Goal: Task Accomplishment & Management: Manage account settings

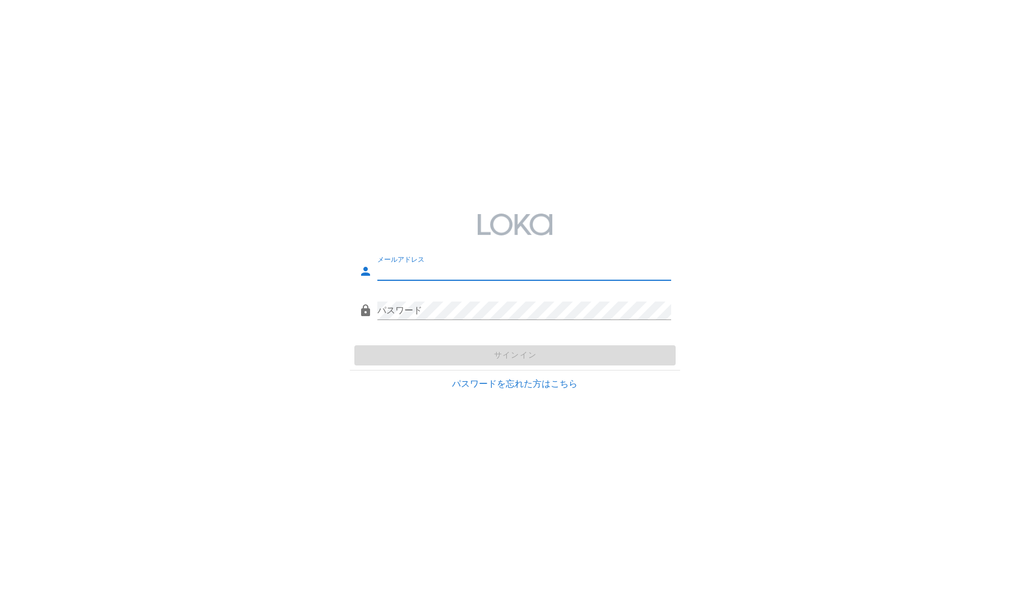
type input "[EMAIL_ADDRESS][DOMAIN_NAME]"
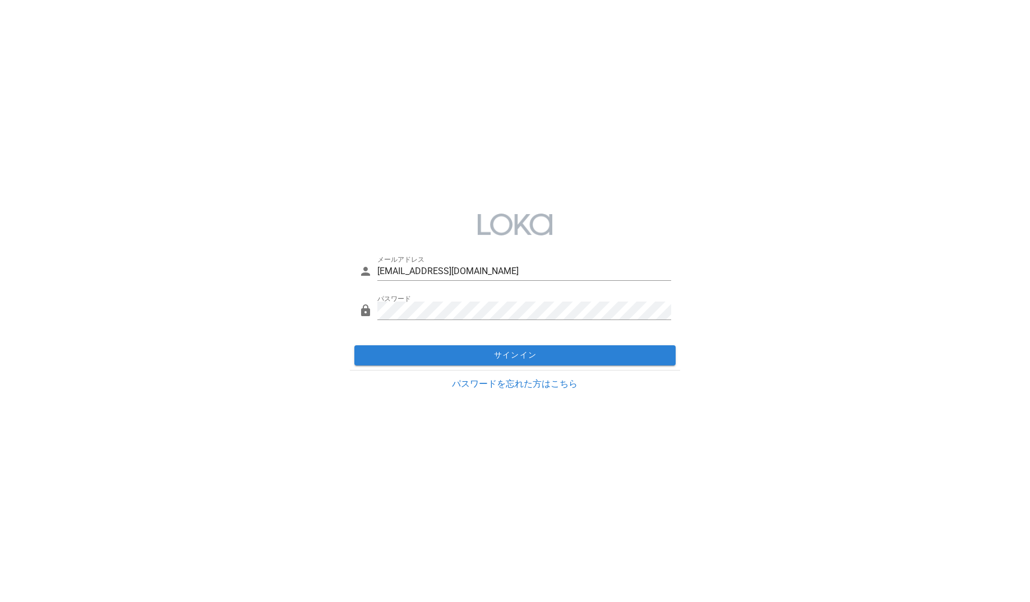
click at [467, 353] on div "サインイン" at bounding box center [515, 355] width 330 height 29
click at [479, 358] on span "サインイン" at bounding box center [515, 356] width 312 height 10
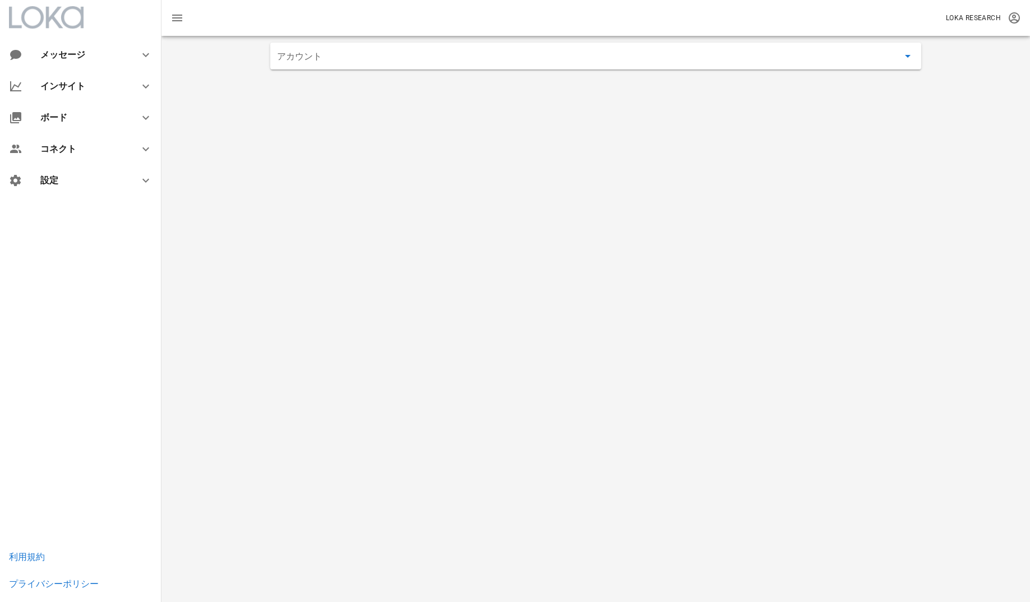
click at [416, 58] on input "アカウント" at bounding box center [588, 56] width 622 height 18
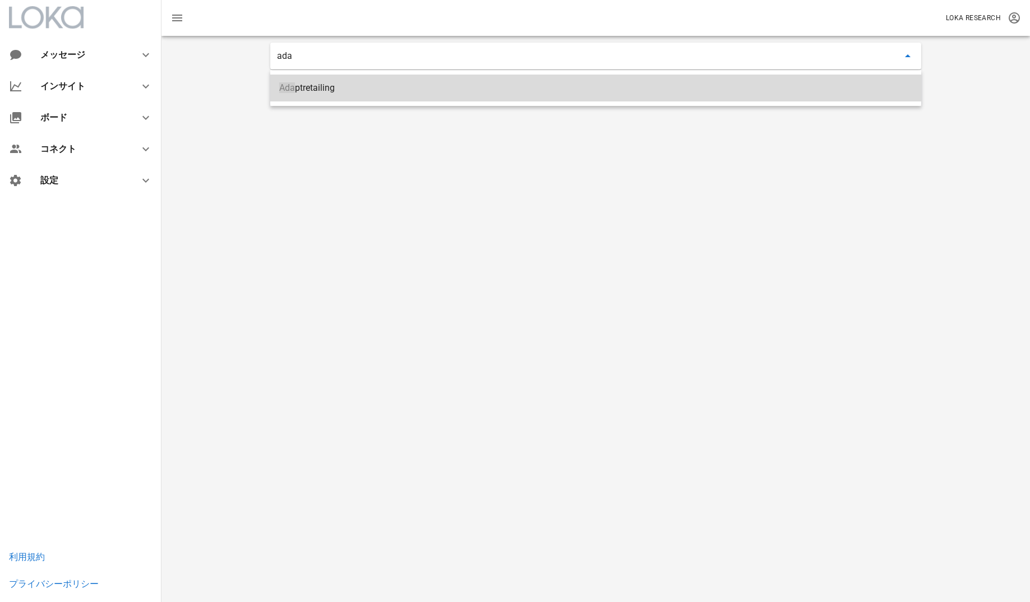
click at [416, 58] on input "ada" at bounding box center [588, 56] width 622 height 18
type input "Adaptretailing"
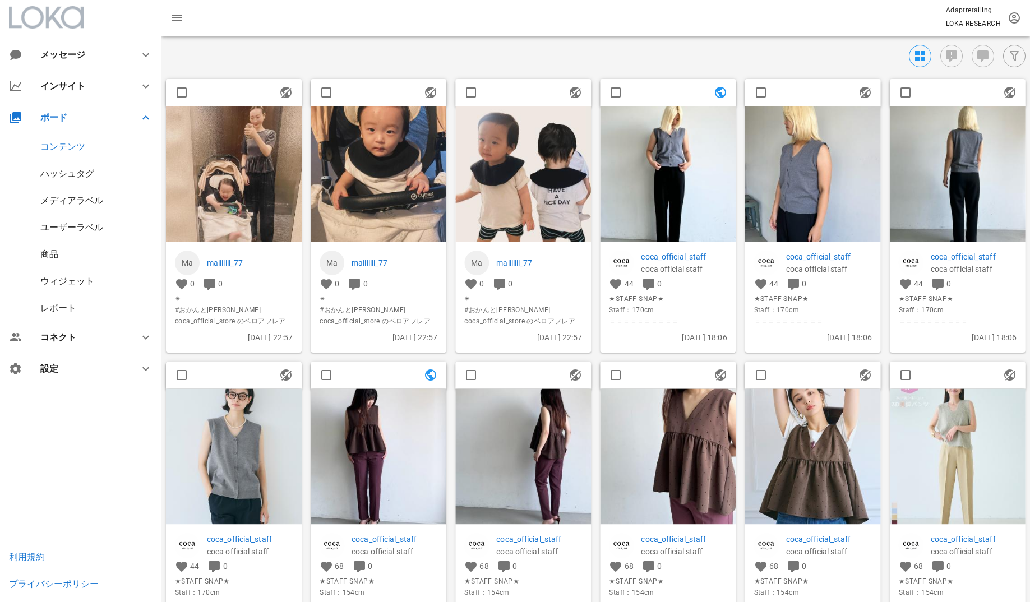
click at [86, 257] on div "商品" at bounding box center [81, 254] width 162 height 27
click at [61, 257] on div "商品" at bounding box center [81, 254] width 162 height 27
click at [52, 255] on div "商品" at bounding box center [49, 254] width 18 height 11
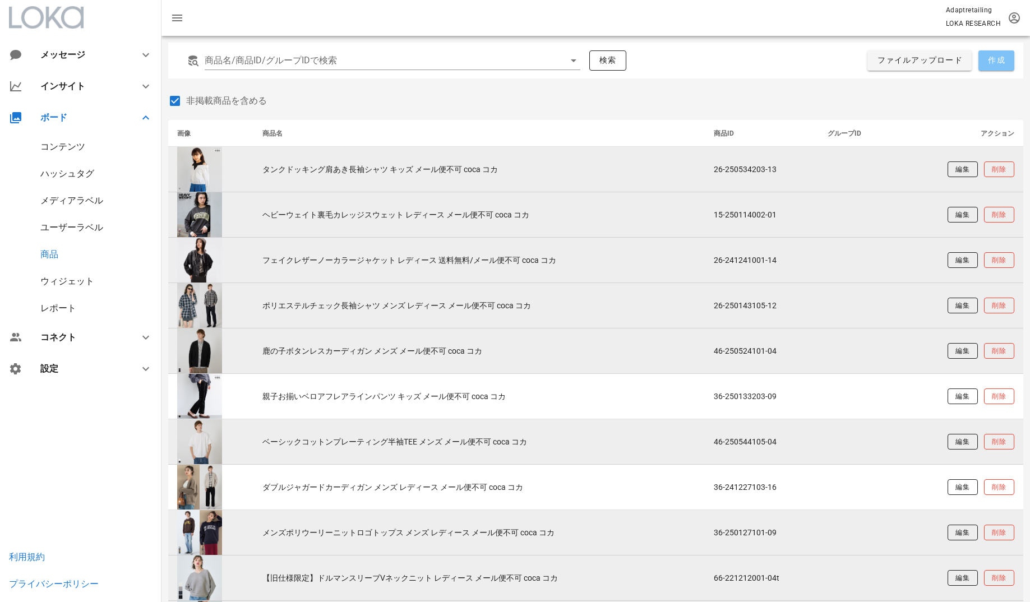
click at [983, 64] on button "作成" at bounding box center [997, 60] width 36 height 20
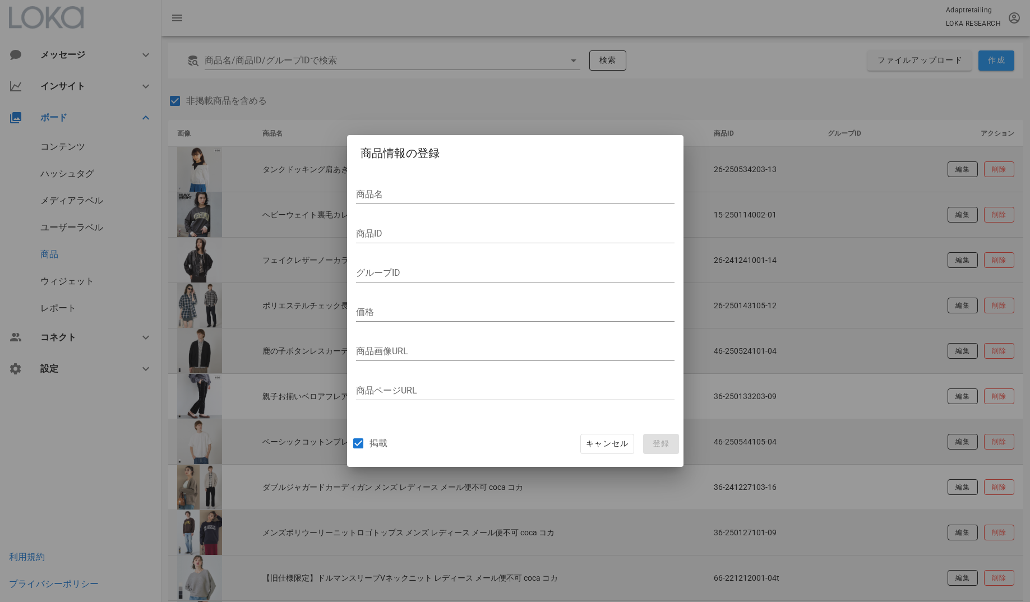
click at [393, 109] on div at bounding box center [515, 301] width 1030 height 602
click at [610, 441] on span "キャンセル" at bounding box center [606, 444] width 43 height 10
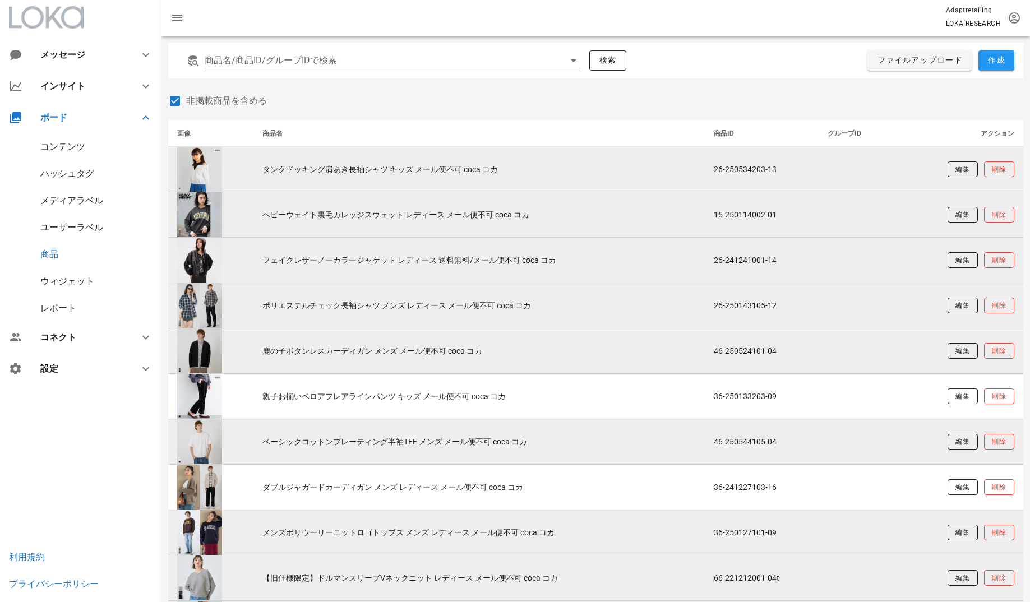
click at [79, 280] on div "ウィジェット" at bounding box center [67, 281] width 54 height 11
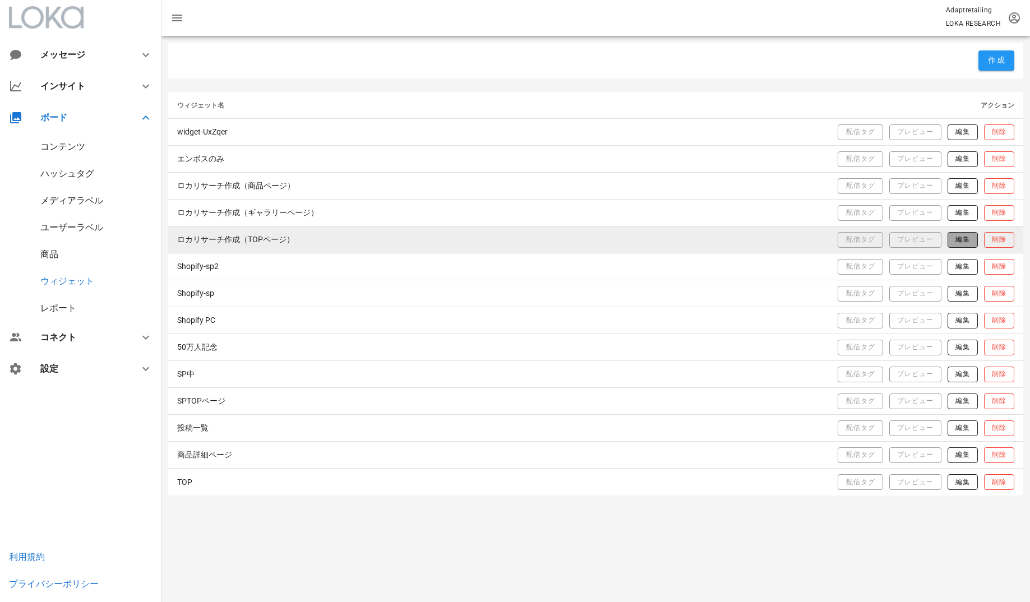
click at [962, 241] on span "編集" at bounding box center [962, 240] width 15 height 10
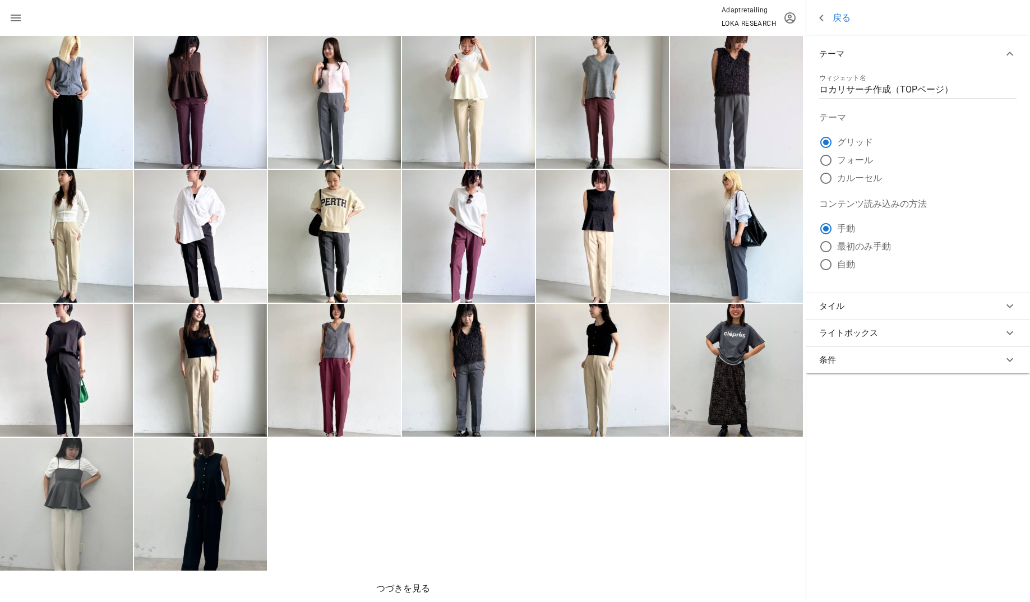
click at [898, 335] on button "ライトボックス" at bounding box center [918, 333] width 224 height 27
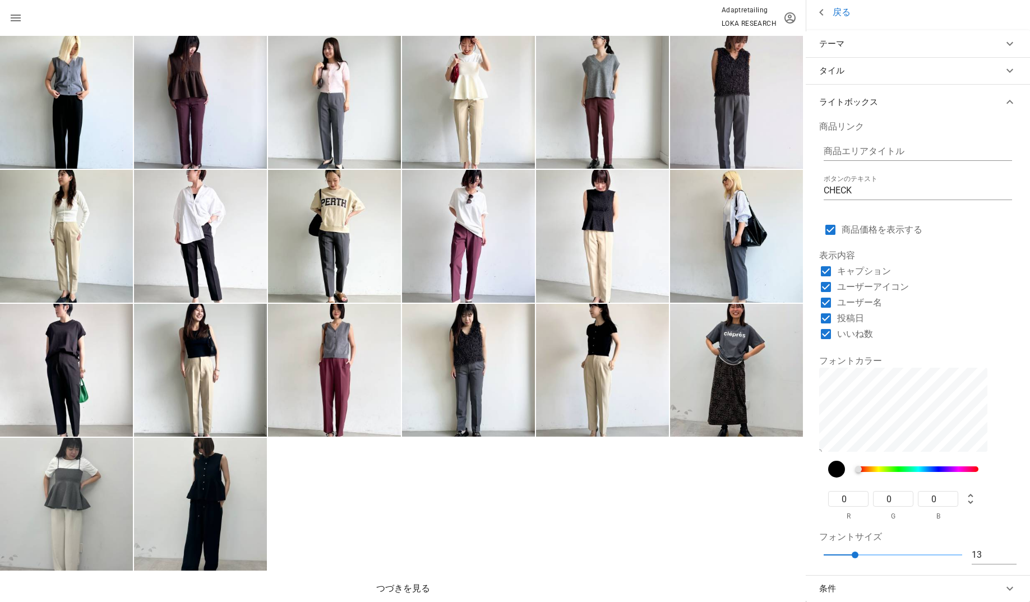
scroll to position [4, 0]
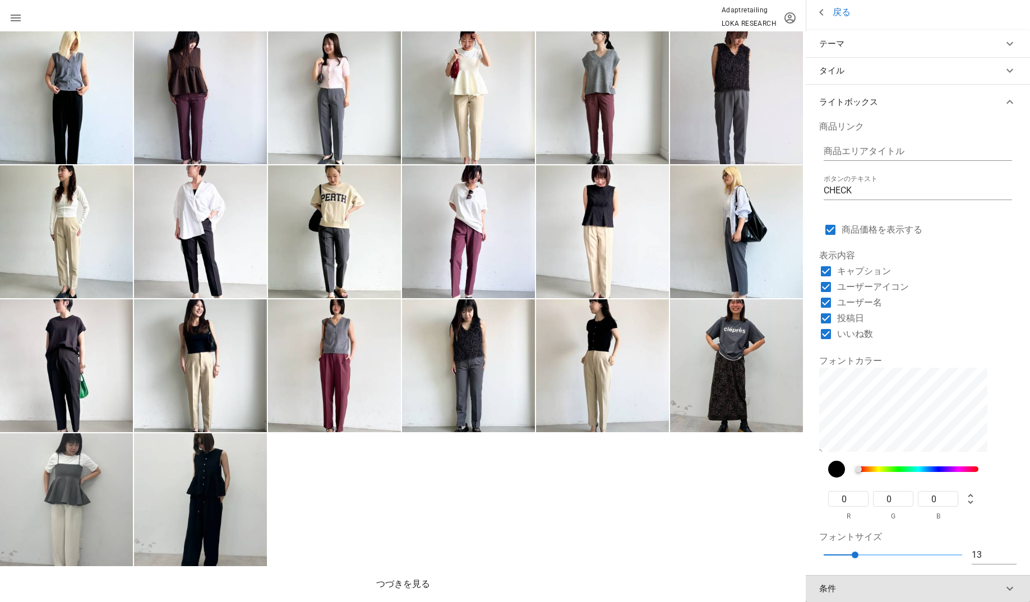
click at [887, 592] on button "条件" at bounding box center [918, 588] width 224 height 27
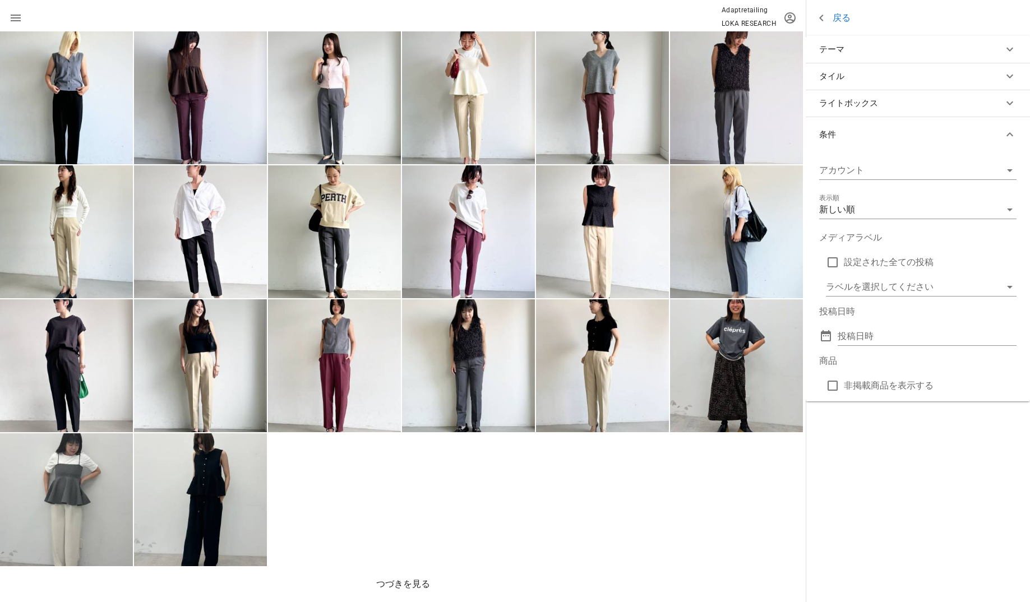
scroll to position [0, 0]
click at [939, 212] on div "新しい順" at bounding box center [910, 210] width 182 height 18
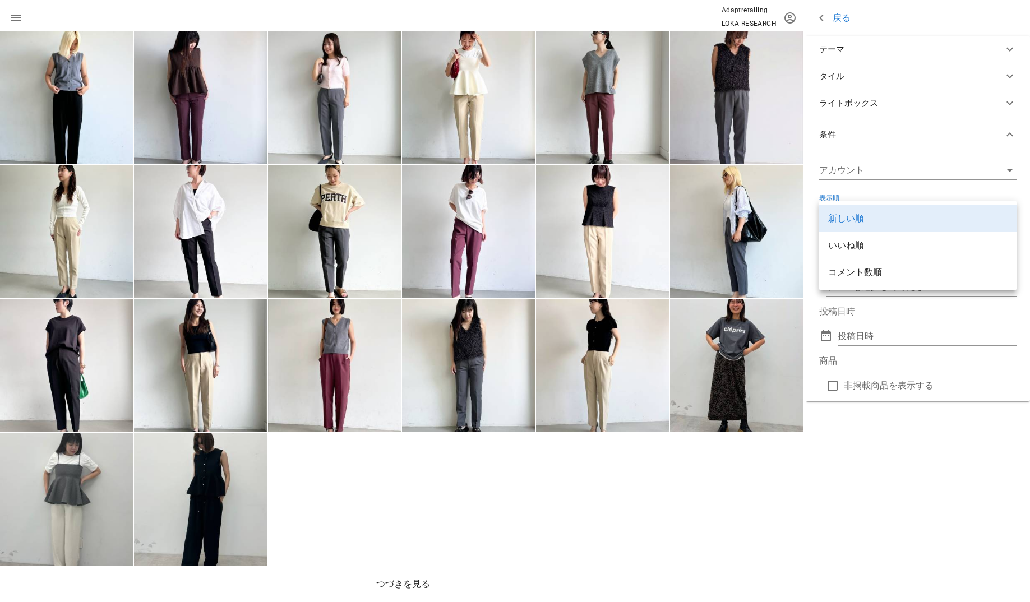
click at [944, 194] on div "表示順 新しい順" at bounding box center [917, 212] width 197 height 37
click at [946, 173] on div at bounding box center [902, 171] width 166 height 18
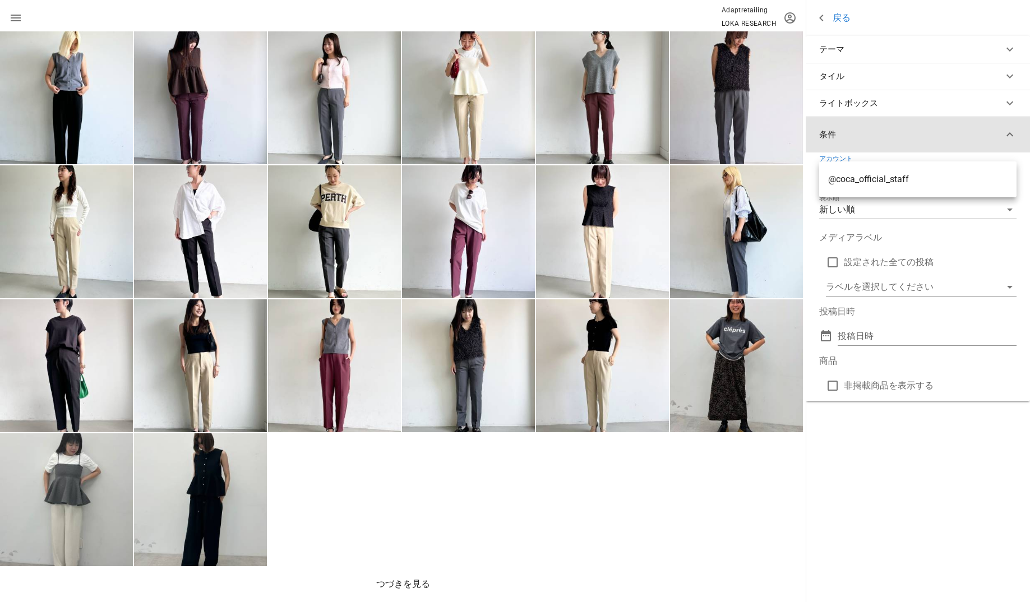
click at [951, 150] on button "条件" at bounding box center [918, 135] width 224 height 36
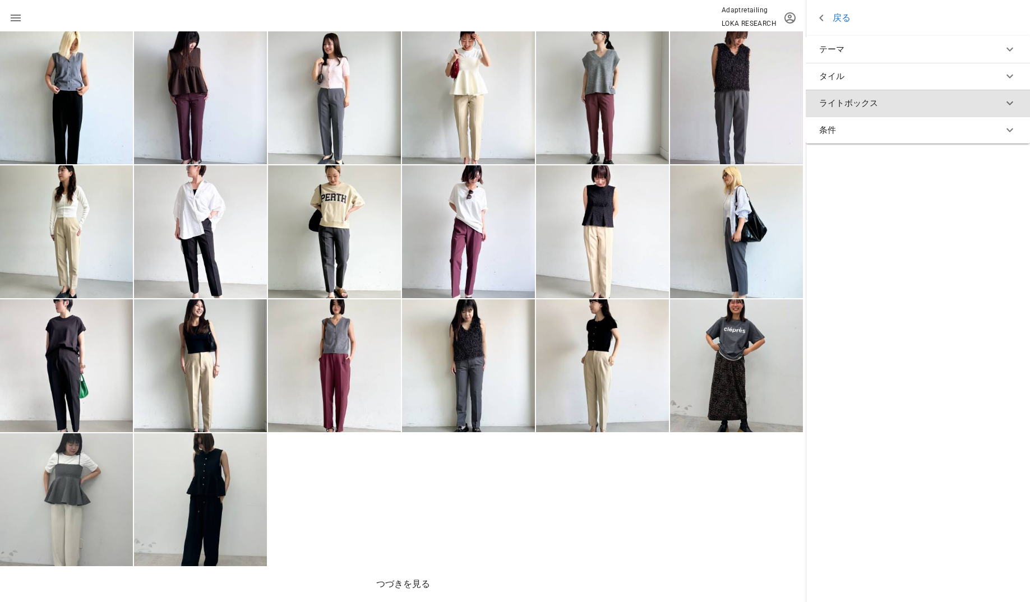
click at [952, 108] on button "ライトボックス" at bounding box center [918, 103] width 224 height 27
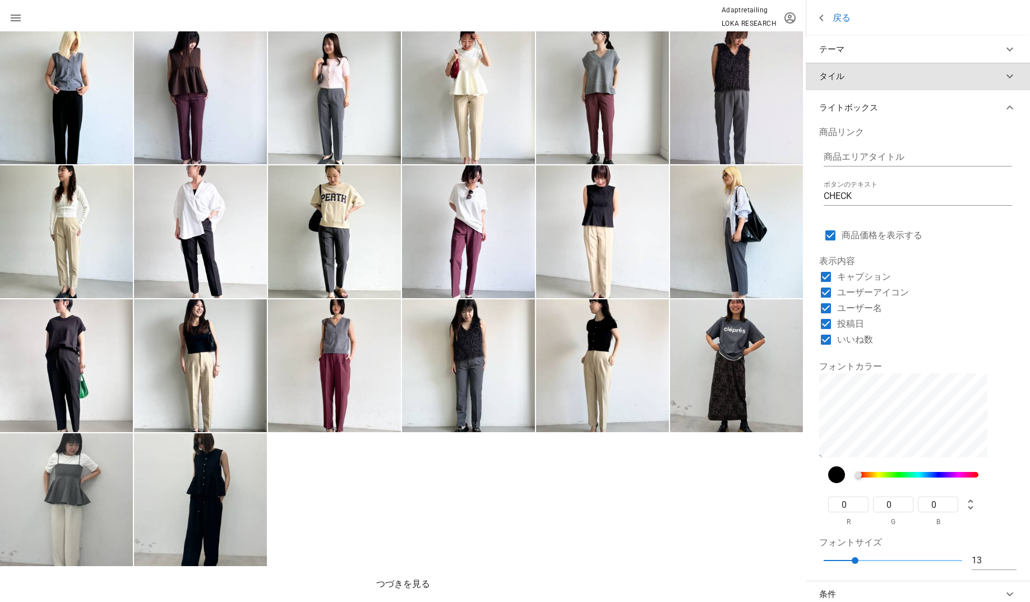
click at [952, 85] on button "タイル" at bounding box center [918, 76] width 224 height 27
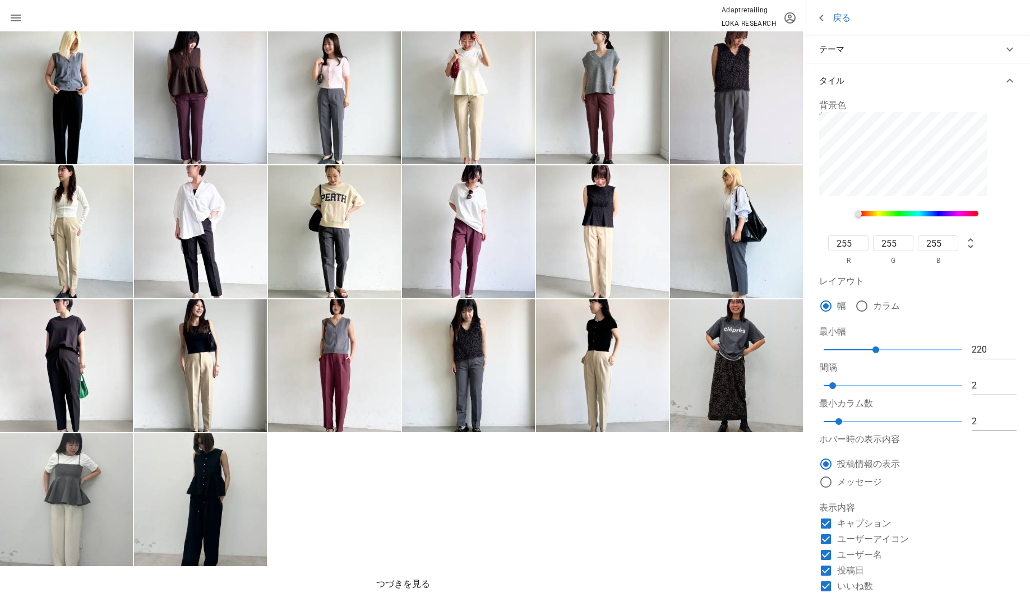
click at [821, 17] on icon at bounding box center [821, 17] width 13 height 13
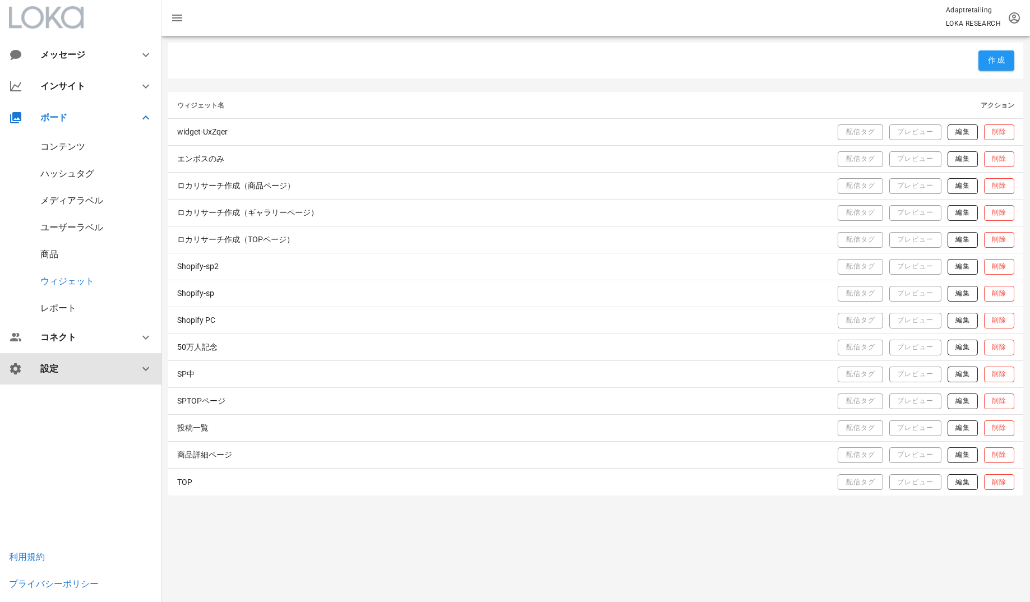
click at [89, 378] on div "設定" at bounding box center [81, 368] width 162 height 31
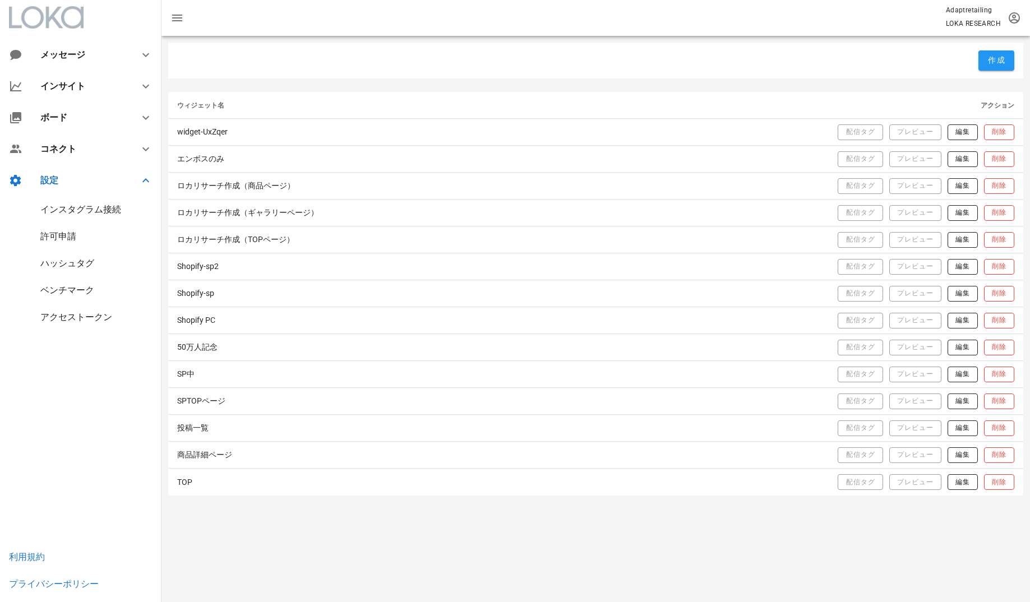
click at [85, 210] on div "インスタグラム接続" at bounding box center [80, 209] width 81 height 11
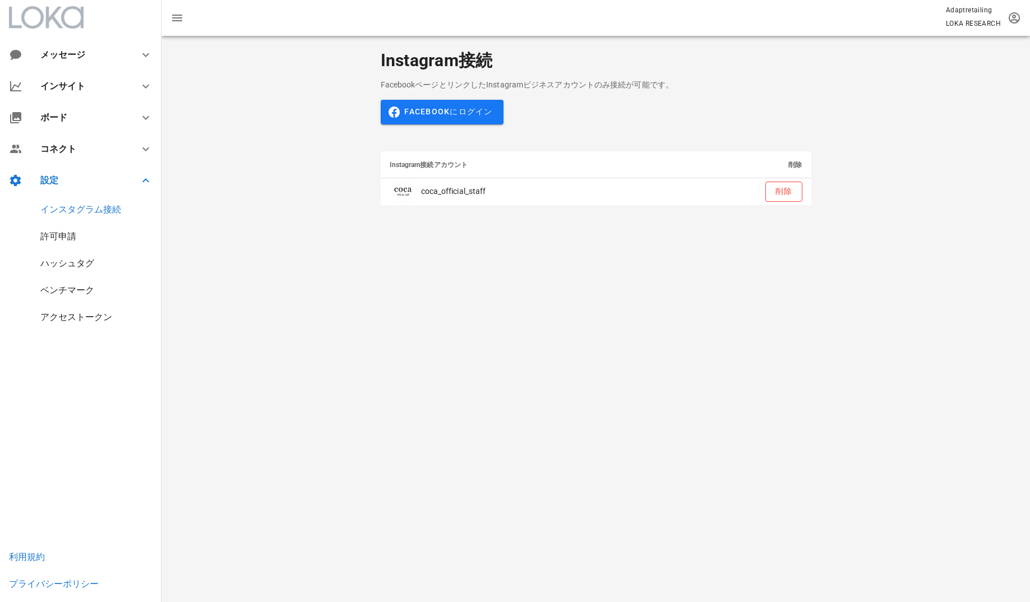
click at [73, 242] on div "許可申請" at bounding box center [81, 236] width 162 height 27
click at [73, 238] on div "許可申請" at bounding box center [58, 236] width 36 height 11
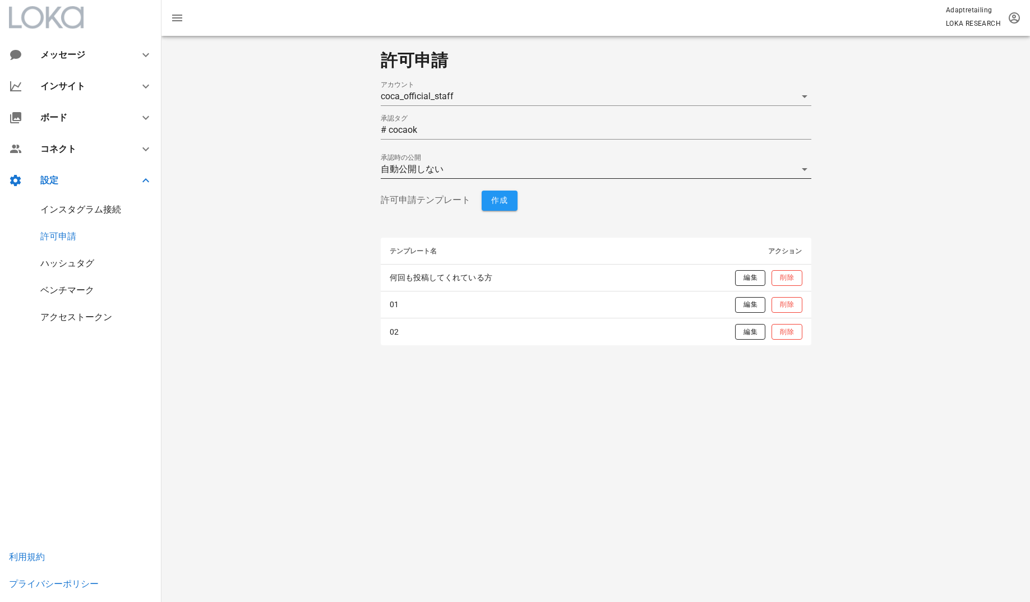
click at [539, 171] on div "自動公開しない" at bounding box center [588, 169] width 415 height 18
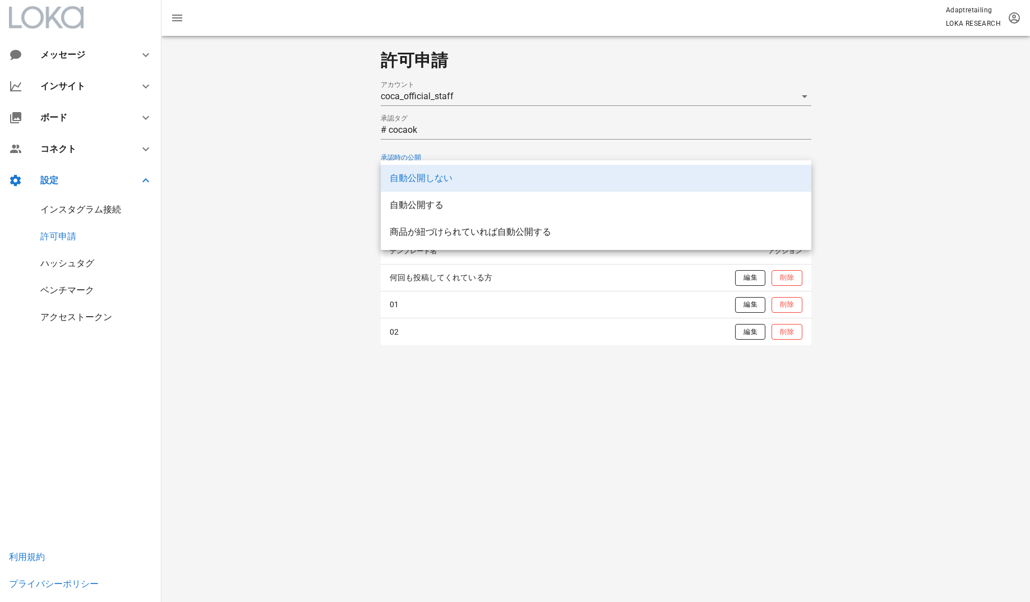
click at [335, 171] on div "許可申請 アカウント coca_official_staff 承認タグ # cocaok 承認時の公開 自動公開しない 許可申請テンプレート 作成 テンプレー…" at bounding box center [596, 198] width 869 height 325
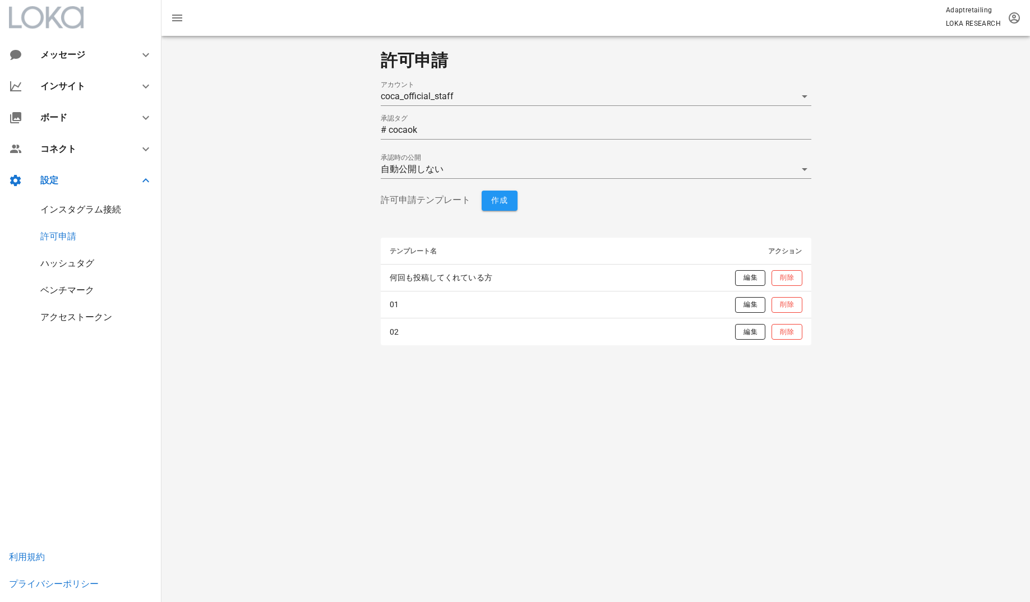
click at [59, 262] on div "ハッシュタグ" at bounding box center [67, 263] width 54 height 11
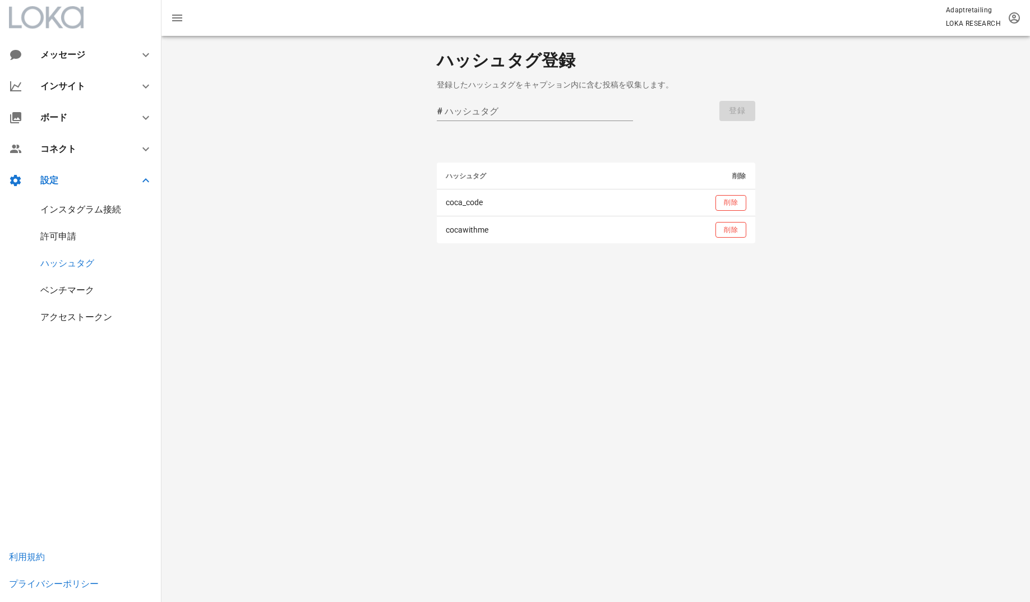
click at [59, 288] on div "ベンチマーク" at bounding box center [67, 290] width 54 height 11
click at [58, 321] on div "アクセストークン" at bounding box center [76, 317] width 72 height 11
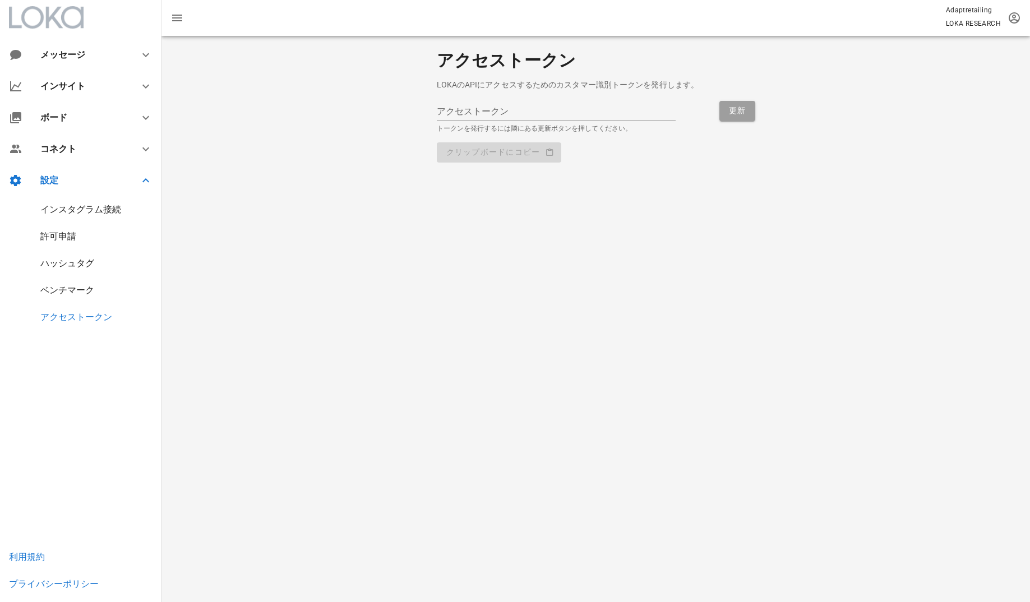
type input "0NItG37xhVWan-zR25Iy6oFj9-NNR1DW"
click at [73, 212] on div "インスタグラム接続" at bounding box center [80, 209] width 81 height 11
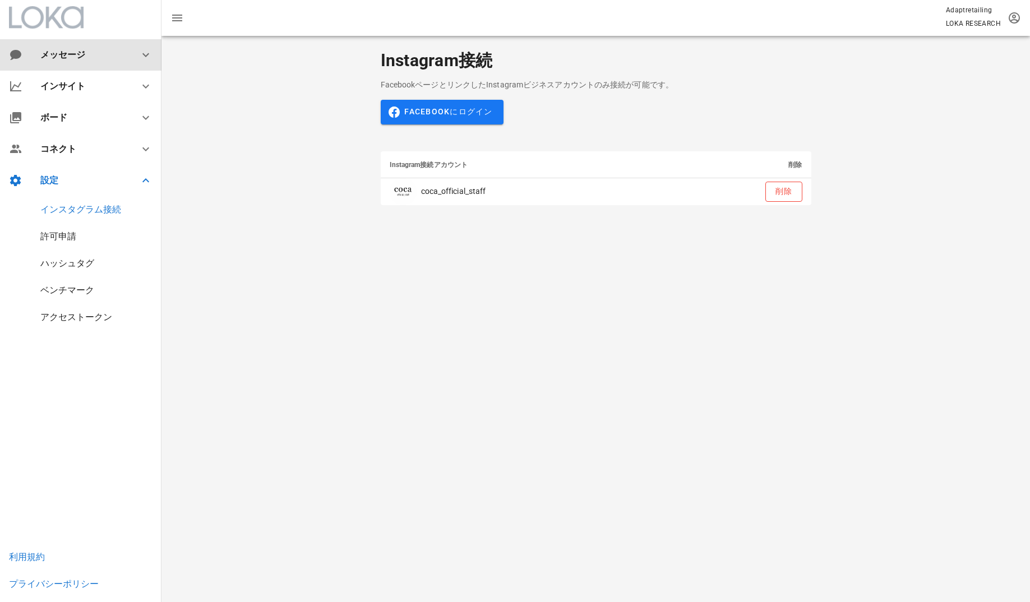
click at [78, 53] on div "メッセージ" at bounding box center [80, 54] width 81 height 11
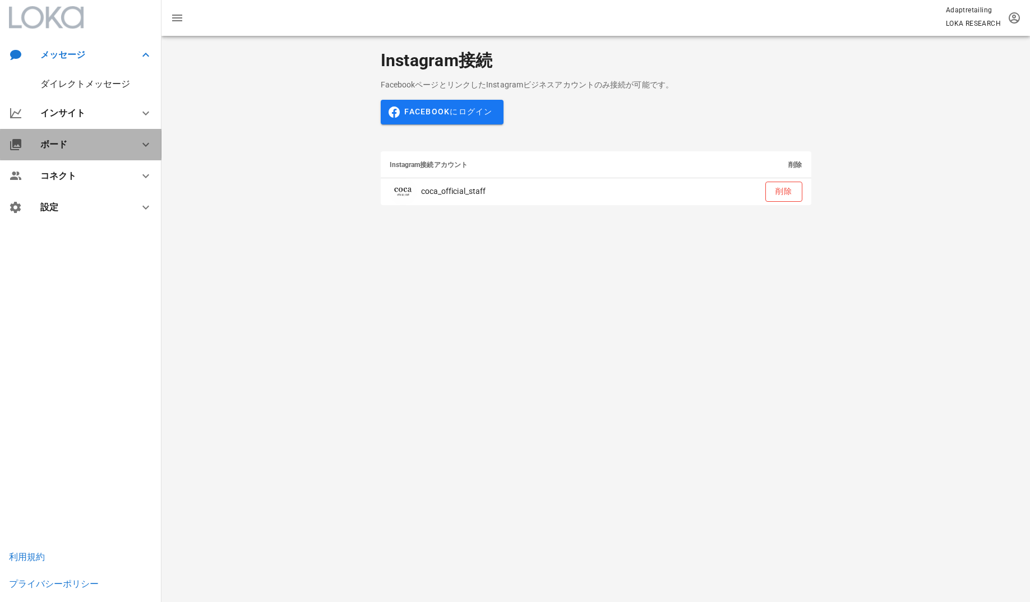
click at [86, 154] on div "ボード" at bounding box center [81, 144] width 162 height 31
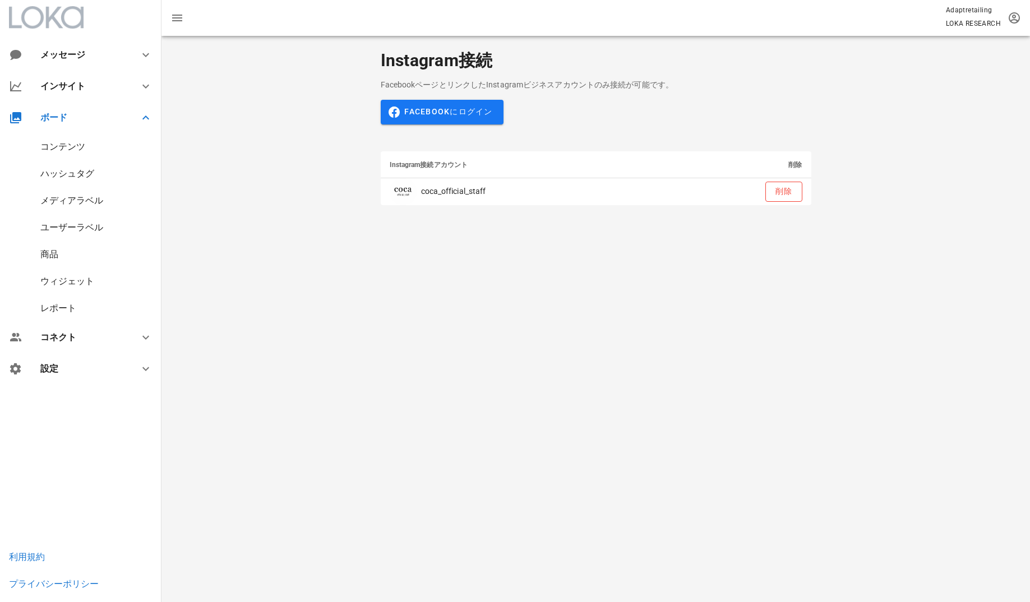
click at [67, 141] on div "コンテンツ" at bounding box center [62, 146] width 45 height 11
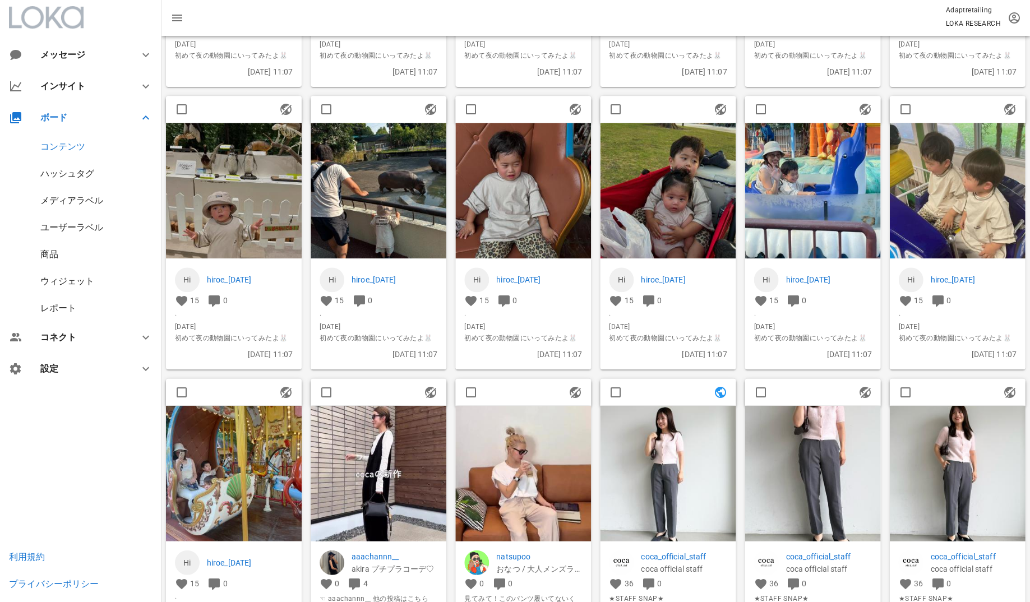
scroll to position [877, 0]
